Goal: Information Seeking & Learning: Understand process/instructions

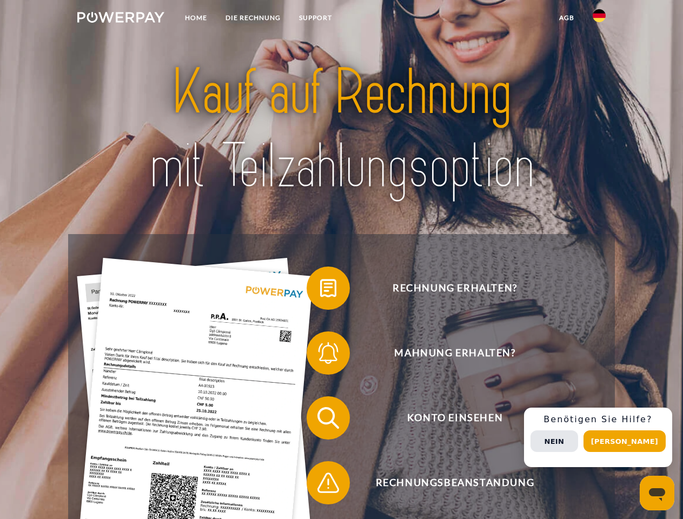
click at [121, 19] on img at bounding box center [120, 17] width 87 height 11
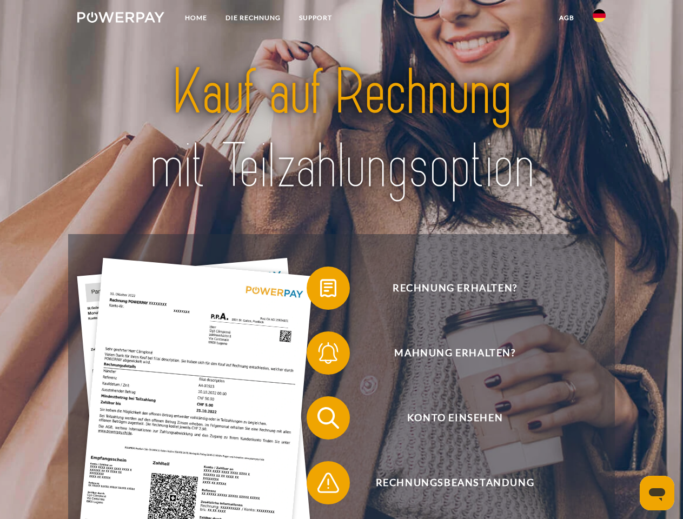
click at [600, 19] on img at bounding box center [599, 15] width 13 height 13
click at [567, 18] on link "agb" at bounding box center [567, 17] width 34 height 19
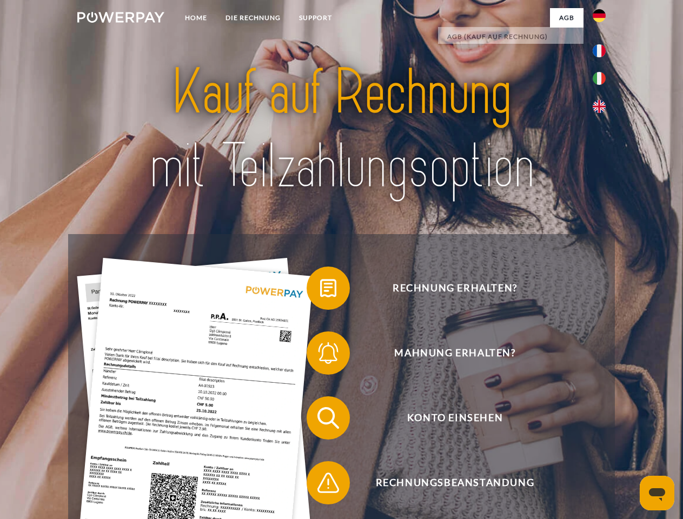
click at [320, 291] on span at bounding box center [312, 288] width 54 height 54
click at [320, 356] on span at bounding box center [312, 353] width 54 height 54
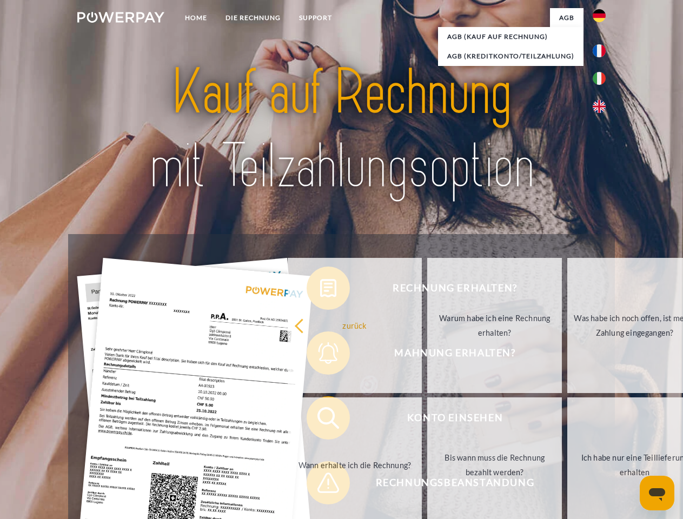
click at [427, 420] on link "Bis wann muss die Rechnung bezahlt werden?" at bounding box center [494, 465] width 135 height 135
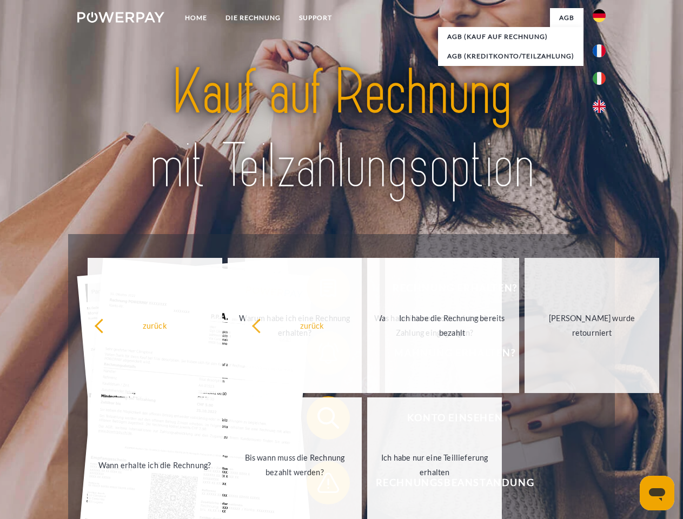
click at [320, 485] on span at bounding box center [312, 483] width 54 height 54
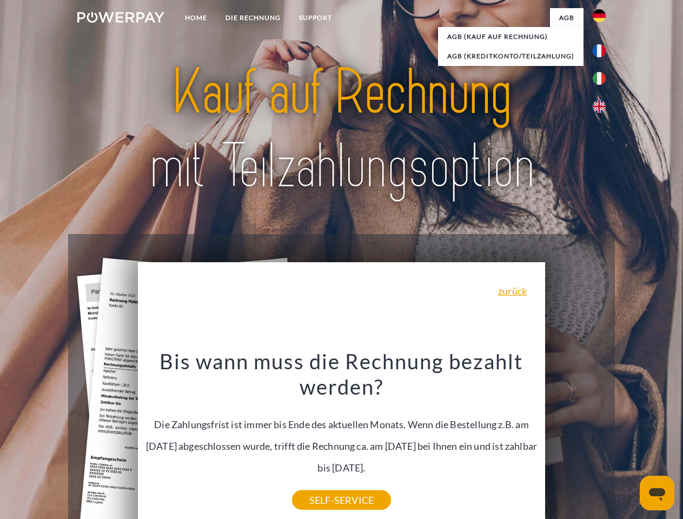
click at [602, 438] on div "Rechnung erhalten? Mahnung erhalten? Konto einsehen" at bounding box center [341, 450] width 547 height 433
click at [576, 440] on span "Konto einsehen" at bounding box center [455, 418] width 265 height 43
click at [629, 442] on header "Home DIE RECHNUNG SUPPORT" at bounding box center [341, 373] width 683 height 747
